Goal: Navigation & Orientation: Go to known website

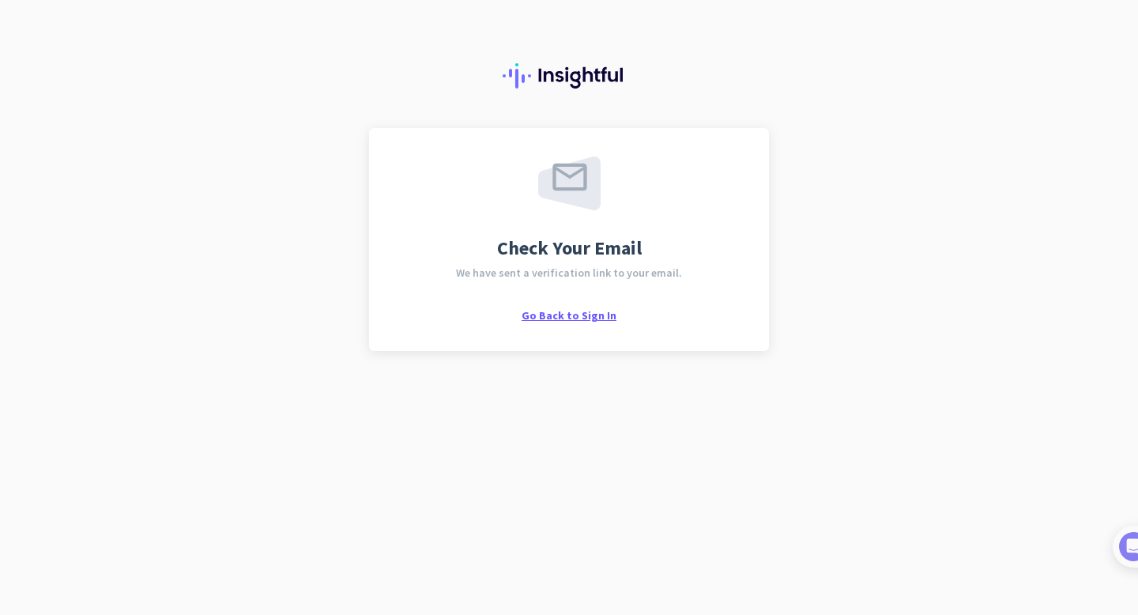
click at [564, 318] on span "Go Back to Sign In" at bounding box center [568, 315] width 95 height 14
click at [583, 314] on span "Go Back to Sign In" at bounding box center [568, 315] width 95 height 14
